Goal: Transaction & Acquisition: Subscribe to service/newsletter

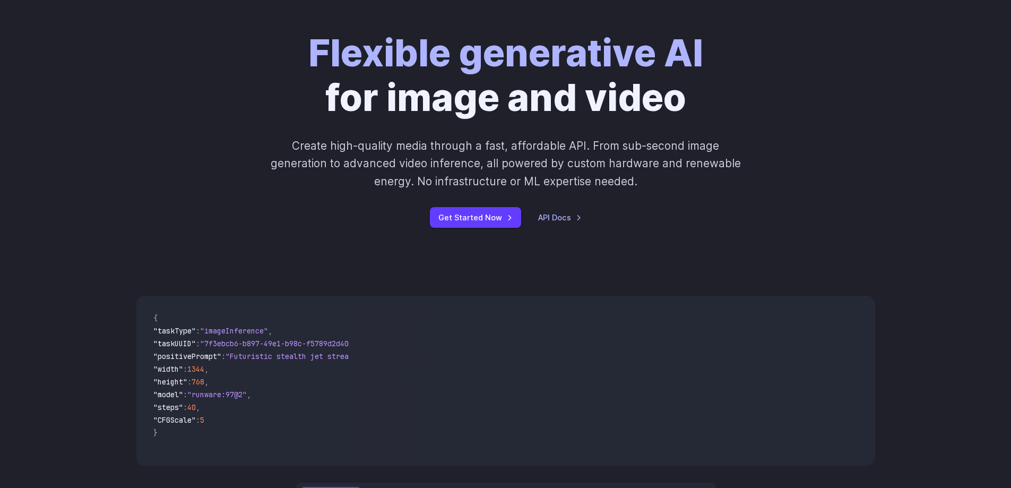
scroll to position [265, 0]
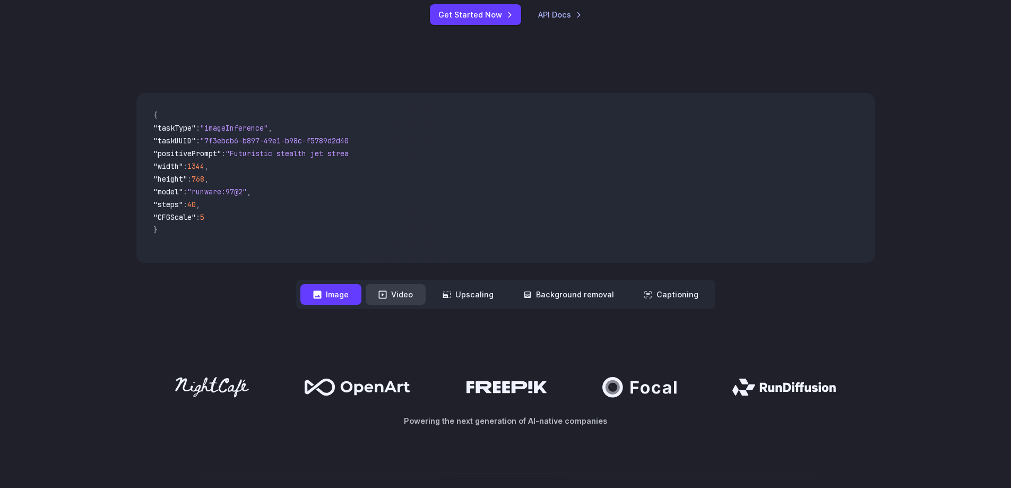
click at [392, 291] on button "Video" at bounding box center [396, 294] width 60 height 21
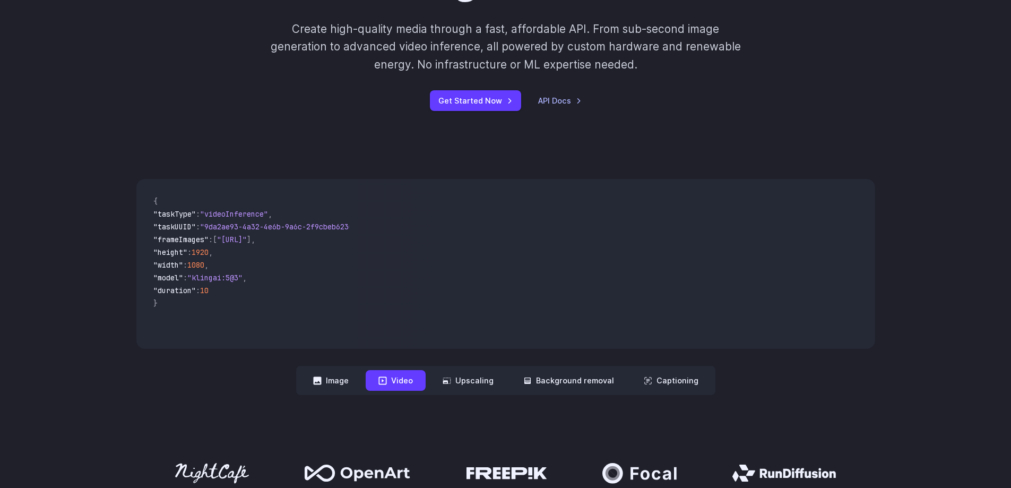
scroll to position [53, 0]
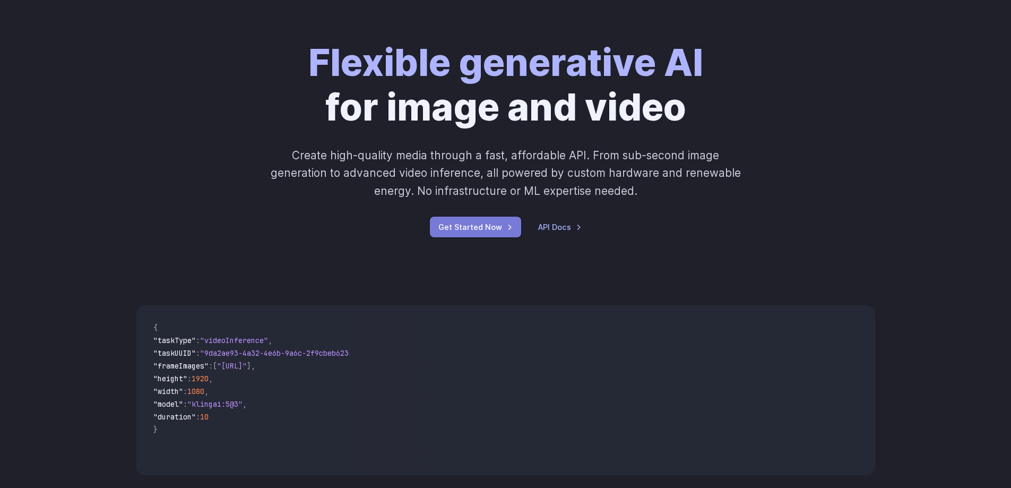
click at [475, 229] on link "Get Started Now" at bounding box center [475, 227] width 91 height 21
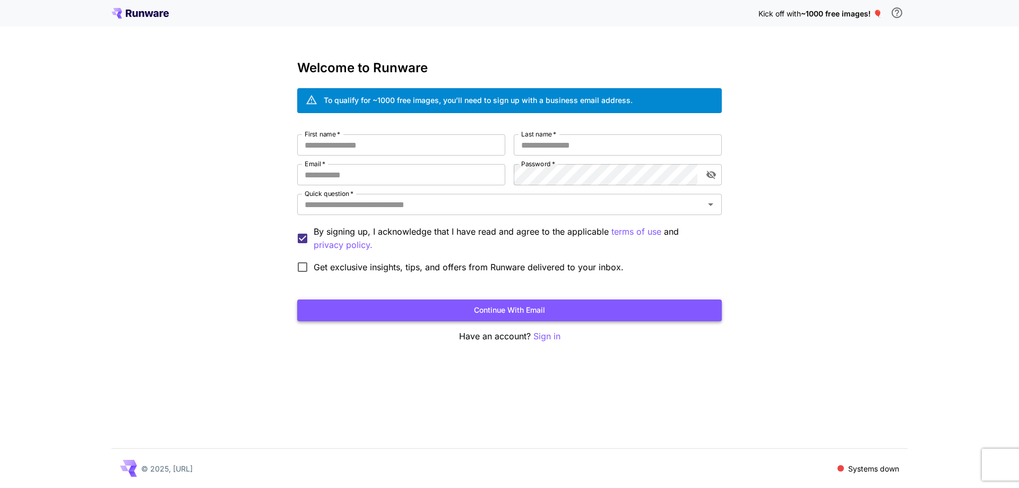
click at [434, 309] on button "Continue with email" at bounding box center [509, 310] width 425 height 22
click at [596, 356] on div "Kick off with ~1000 free images! 🎈 Welcome to Runware To qualify for ~1000 free…" at bounding box center [509, 244] width 1019 height 488
